Goal: Task Accomplishment & Management: Manage account settings

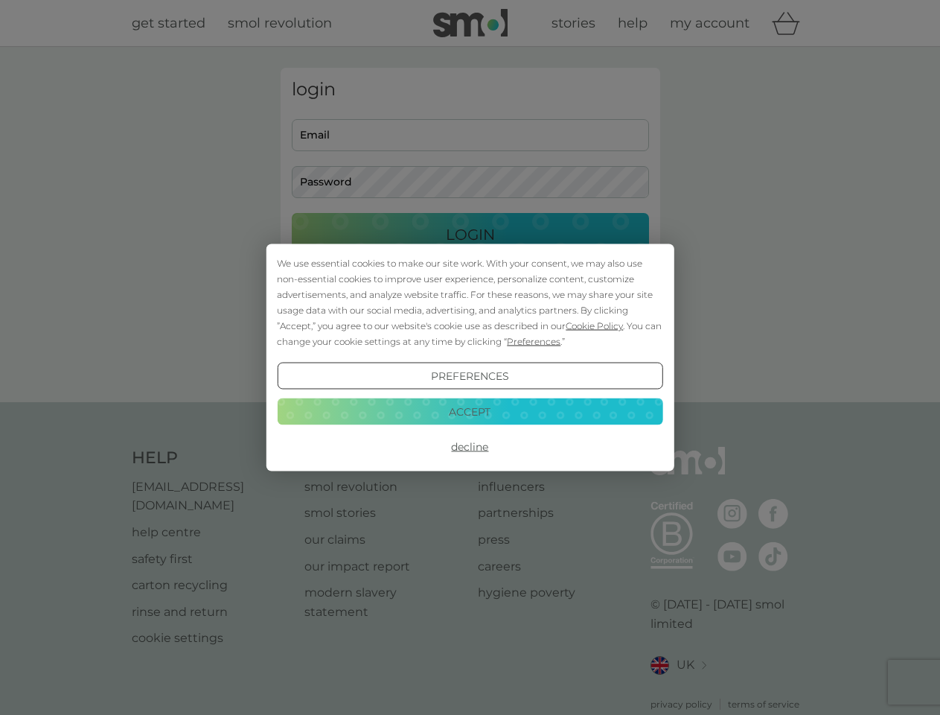
click at [589, 320] on span "Cookie Policy" at bounding box center [594, 325] width 57 height 11
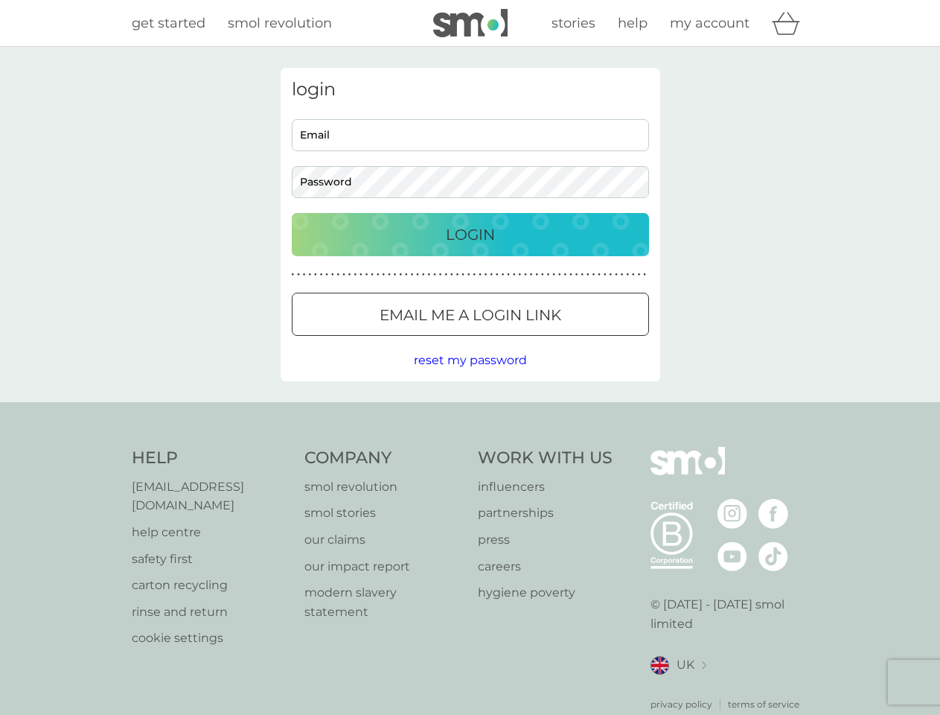
click at [488, 333] on button "Email me a login link" at bounding box center [470, 314] width 357 height 43
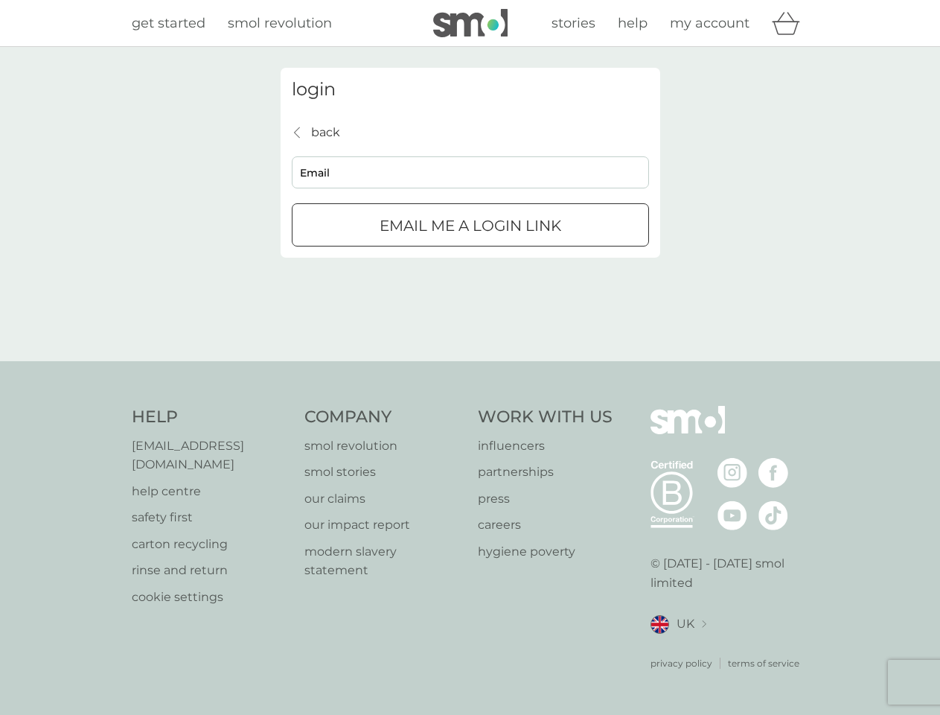
click at [470, 361] on div "login back back Email Email me a login link" at bounding box center [470, 204] width 940 height 314
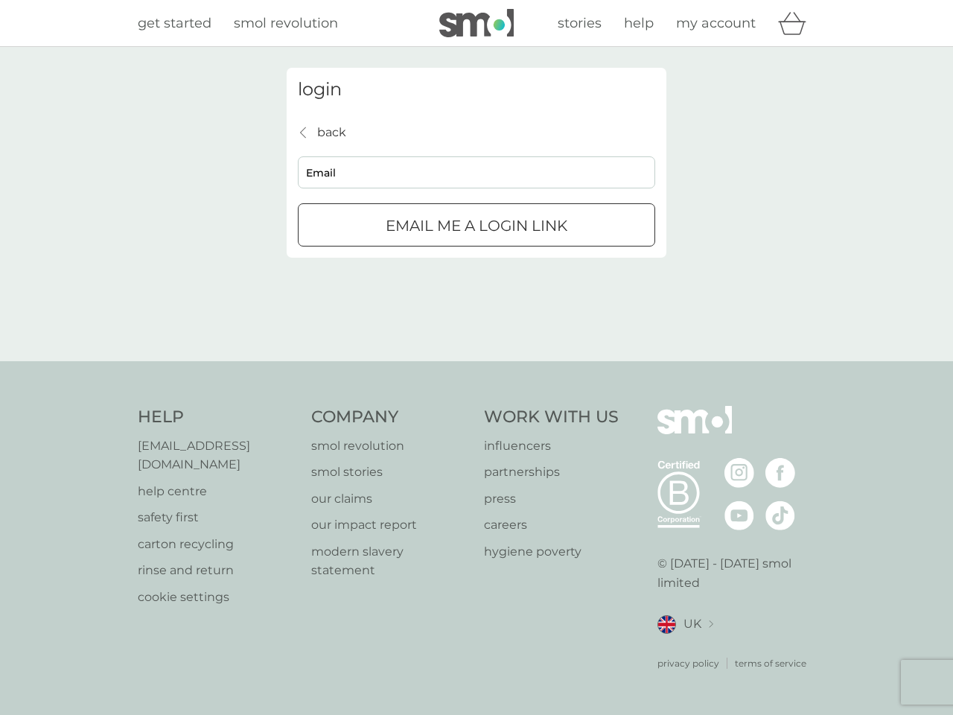
click at [470, 439] on div "Help [EMAIL_ADDRESS][DOMAIN_NAME] help centre safety first carton recycling rin…" at bounding box center [476, 538] width 677 height 264
click at [470, 404] on div "Help [EMAIL_ADDRESS][DOMAIN_NAME] help centre safety first carton recycling rin…" at bounding box center [476, 538] width 953 height 354
